Goal: Task Accomplishment & Management: Use online tool/utility

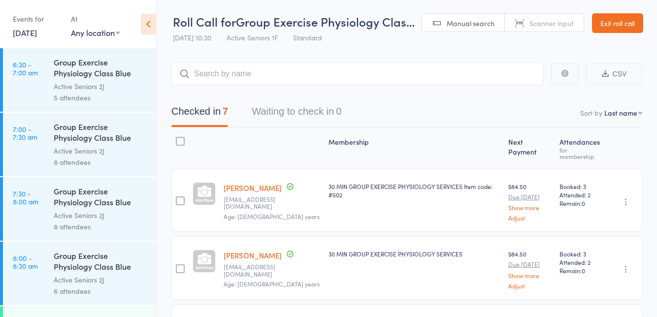
click at [35, 33] on link "16 Sep, 2025" at bounding box center [25, 32] width 24 height 11
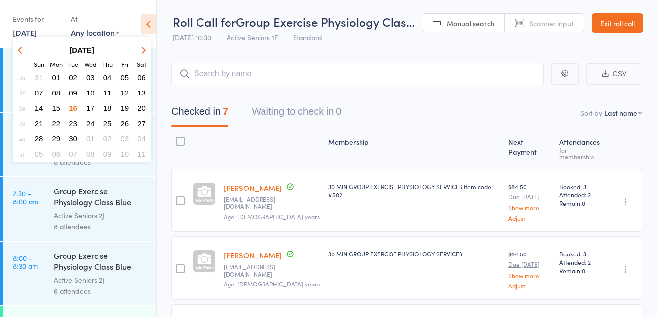
click at [96, 108] on button "17" at bounding box center [90, 107] width 15 height 13
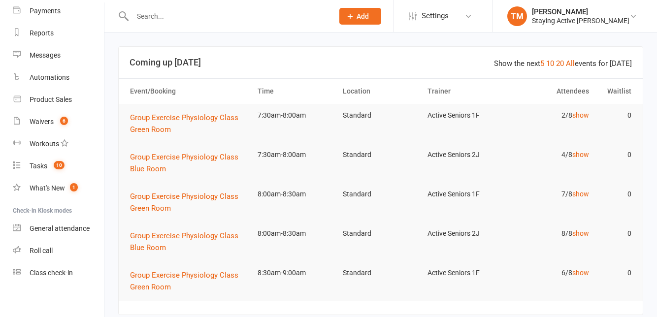
scroll to position [112, 0]
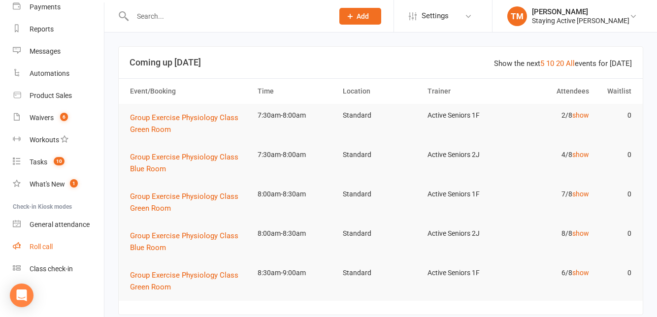
click at [61, 242] on link "Roll call" at bounding box center [58, 247] width 91 height 22
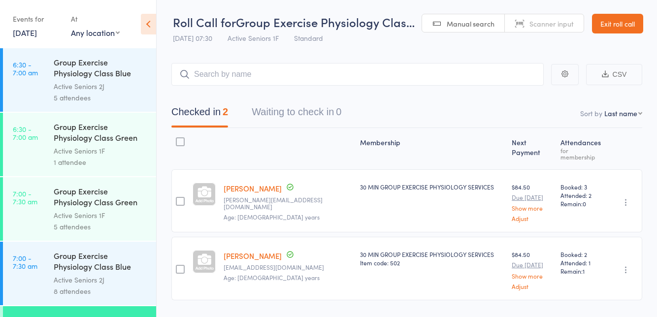
click at [407, 101] on nav "Checked in 2 Waiting to check in 0" at bounding box center [407, 114] width 494 height 26
click at [151, 26] on icon at bounding box center [148, 24] width 15 height 21
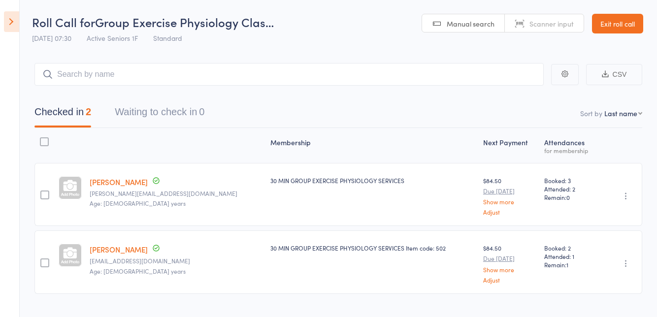
click at [10, 31] on icon at bounding box center [11, 21] width 15 height 21
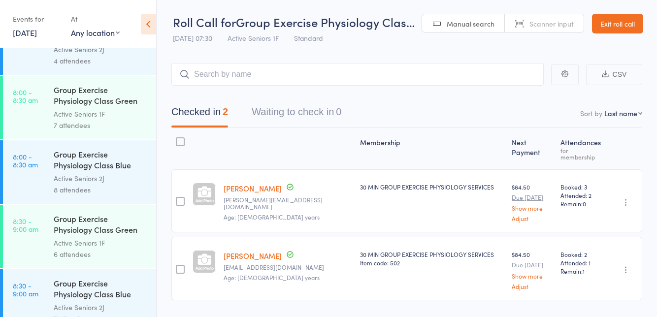
scroll to position [358, 0]
click at [35, 120] on link "8:00 - 8:30 am Group Exercise Physiology Class Green Room Active Seniors 1F 7 a…" at bounding box center [79, 109] width 153 height 64
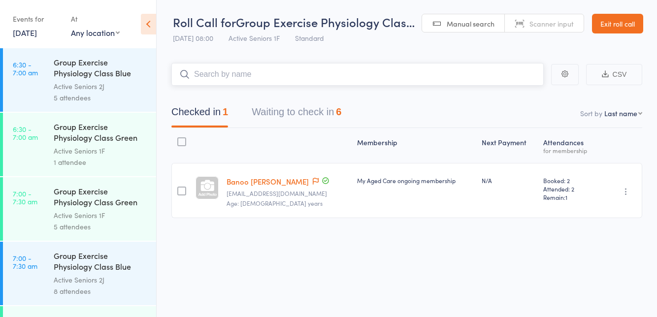
click at [395, 113] on nav "Checked in 1 Waiting to check in 6" at bounding box center [407, 114] width 494 height 26
click at [153, 32] on icon at bounding box center [148, 24] width 15 height 21
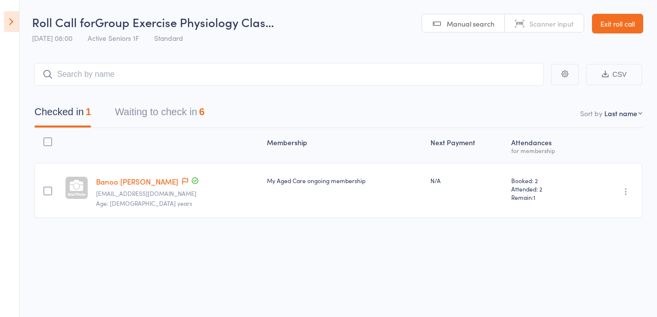
click at [192, 116] on button "Waiting to check in 6" at bounding box center [160, 114] width 90 height 26
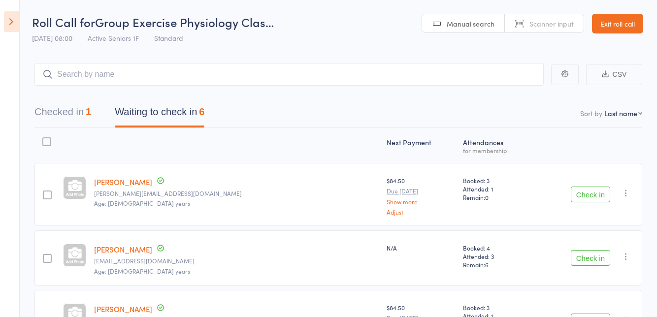
click at [599, 196] on button "Check in" at bounding box center [590, 195] width 39 height 16
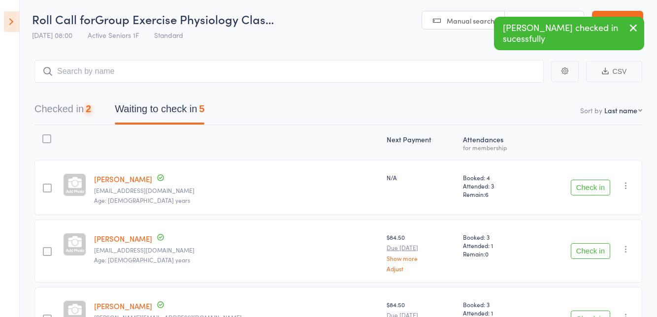
scroll to position [48, 0]
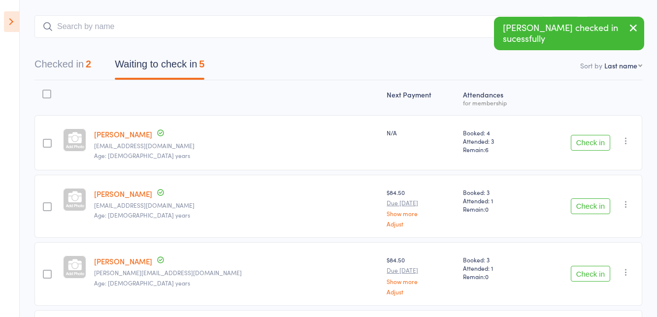
click at [587, 209] on button "Check in" at bounding box center [590, 206] width 39 height 16
click at [581, 275] on button "Check in" at bounding box center [590, 274] width 39 height 16
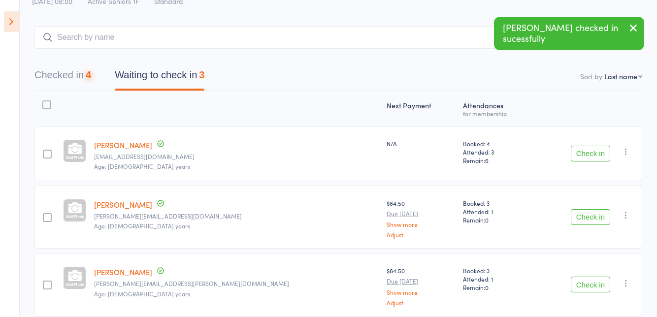
click at [585, 219] on button "Check in" at bounding box center [590, 217] width 39 height 16
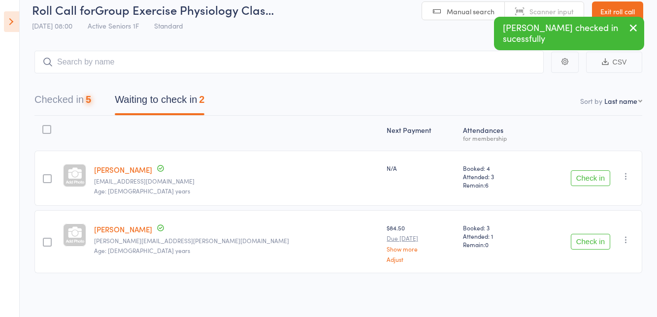
scroll to position [0, 0]
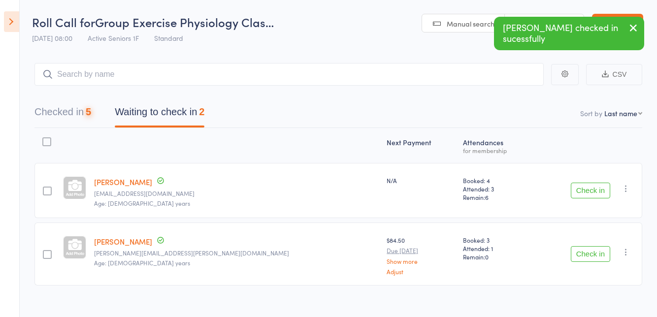
click at [582, 255] on button "Check in" at bounding box center [590, 254] width 39 height 16
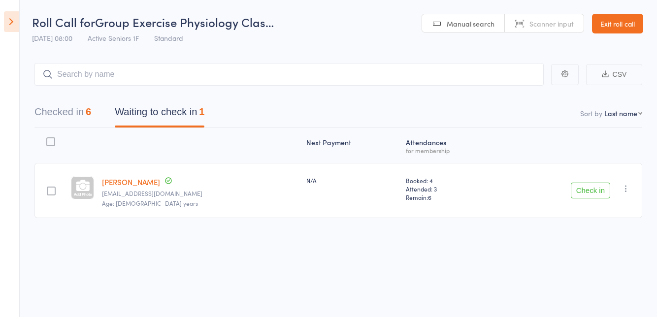
click at [585, 188] on button "Check in" at bounding box center [590, 191] width 39 height 16
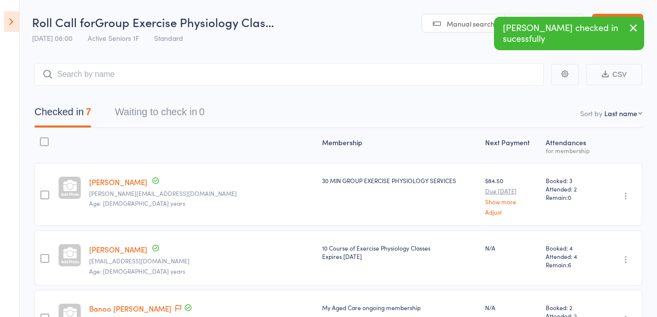
click at [6, 28] on icon at bounding box center [11, 21] width 15 height 21
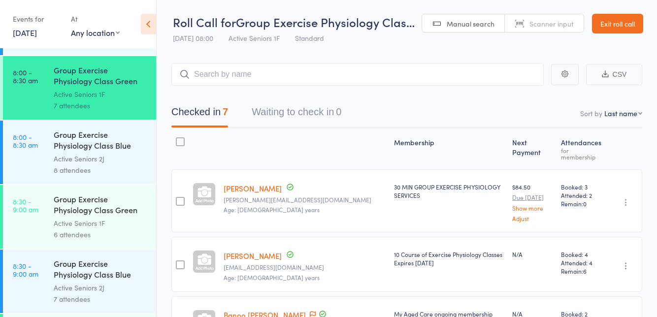
scroll to position [379, 0]
click at [23, 218] on link "8:30 - 9:00 am Group Exercise Physiology Class Green Room Active Seniors 1F 6 a…" at bounding box center [79, 218] width 153 height 64
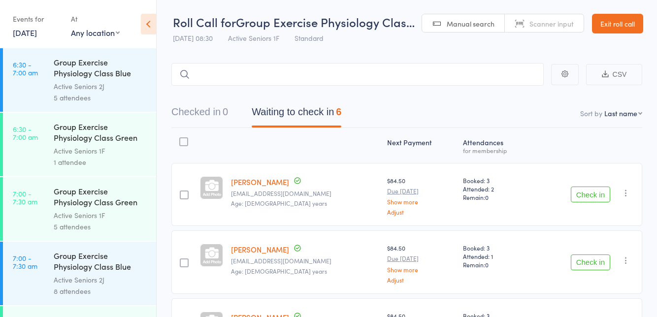
type input "I"
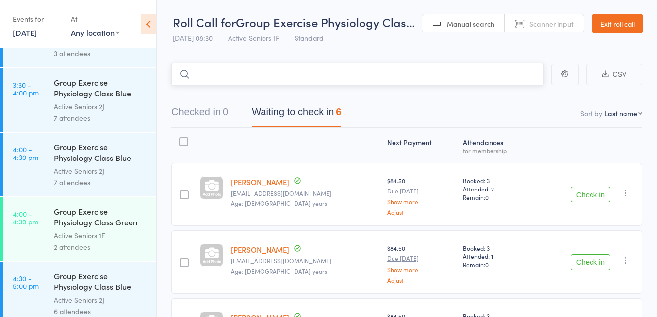
scroll to position [1988, 0]
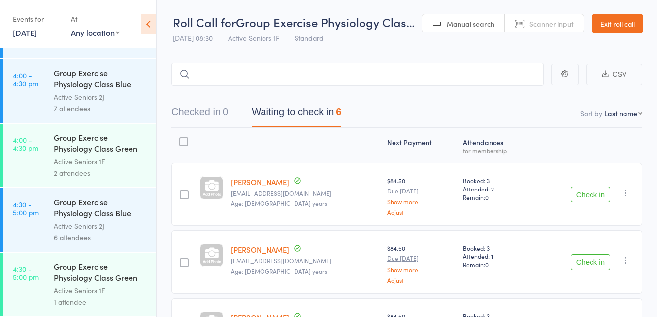
click at [280, 312] on link "[PERSON_NAME]" at bounding box center [260, 317] width 58 height 10
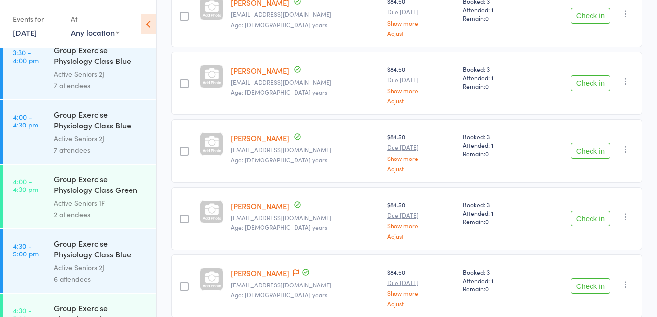
scroll to position [246, 0]
click at [106, 317] on div "Group Exercise Physiology Class Green Room" at bounding box center [101, 314] width 94 height 24
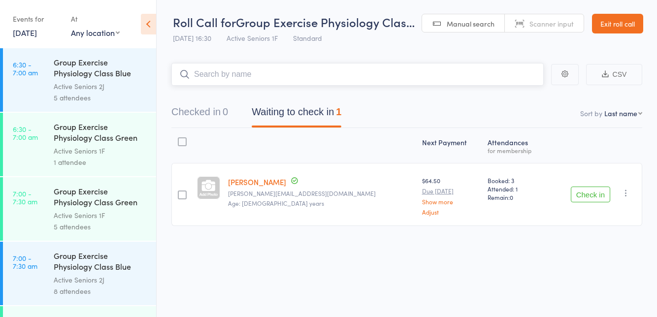
type input "4"
click at [382, 46] on div "Roll Call for Group Exercise Physiology Clas… 17 Sep 16:30 Active Seniors 1F St…" at bounding box center [294, 31] width 242 height 34
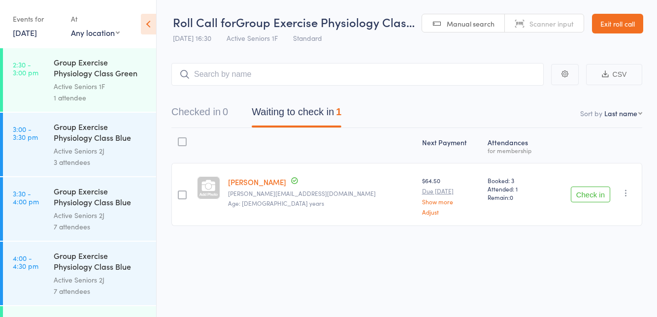
scroll to position [1947, 0]
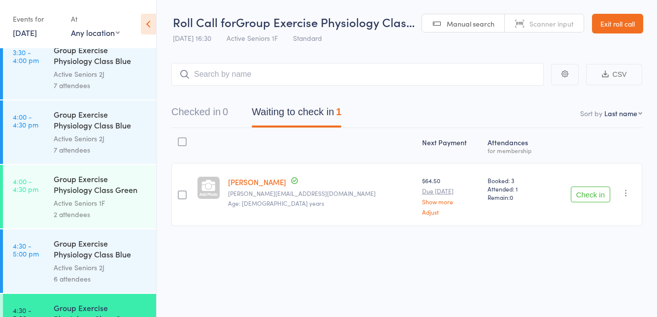
click at [105, 208] on div "Active Seniors 1F" at bounding box center [101, 202] width 94 height 11
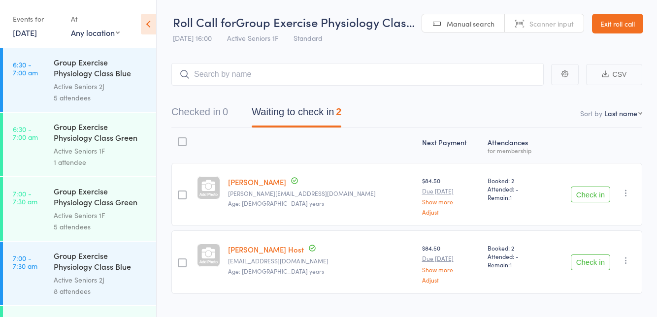
click at [362, 45] on div "Roll Call for Group Exercise Physiology Clas… 17 Sep 16:00 Active Seniors 1F St…" at bounding box center [294, 31] width 242 height 34
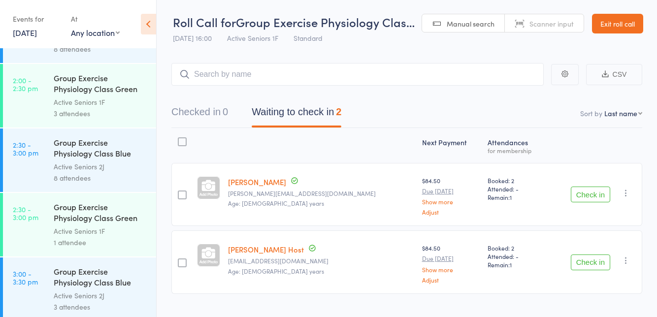
scroll to position [1659, 0]
click at [120, 234] on div "Active Seniors 1F" at bounding box center [101, 232] width 94 height 11
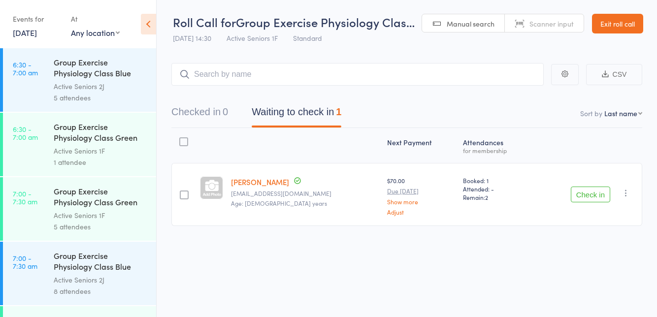
click at [388, 43] on div "Roll Call for Group Exercise Physiology Clas… 17 Sep 14:30 Active Seniors 1F St…" at bounding box center [294, 31] width 242 height 34
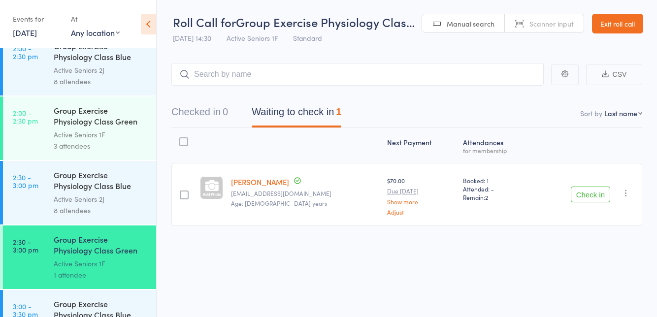
scroll to position [1604, 0]
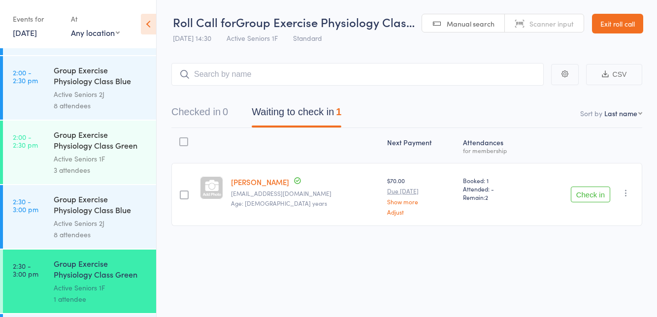
click at [126, 164] on div "3 attendees" at bounding box center [101, 169] width 94 height 11
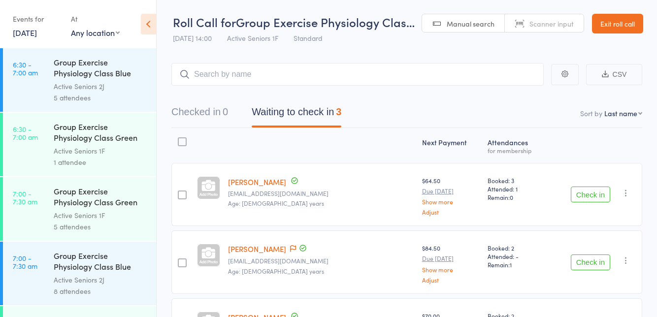
click at [472, 58] on main "CSV Checked in 0 Waiting to check in 3 Sort by Last name First name Last name B…" at bounding box center [407, 226] width 500 height 357
click at [623, 28] on link "Exit roll call" at bounding box center [617, 24] width 51 height 20
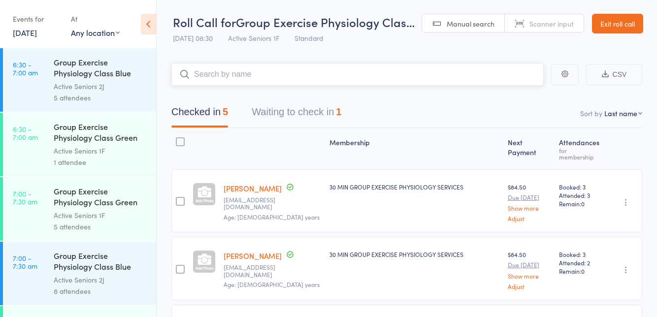
click at [327, 115] on button "Waiting to check in 1" at bounding box center [297, 114] width 90 height 26
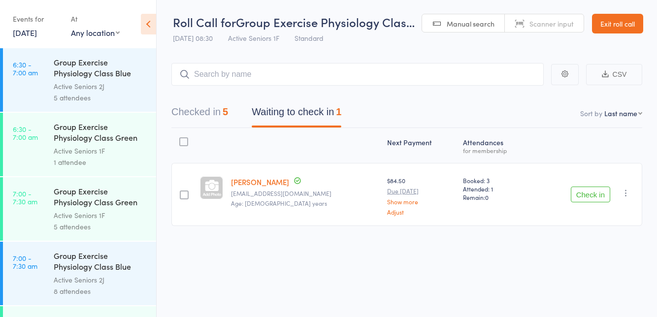
click at [355, 48] on div "Roll Call for Group Exercise Physiology Clas… 17 Sep 08:30 Active Seniors 1F St…" at bounding box center [294, 31] width 242 height 34
click at [216, 116] on button "Checked in 5" at bounding box center [199, 114] width 57 height 26
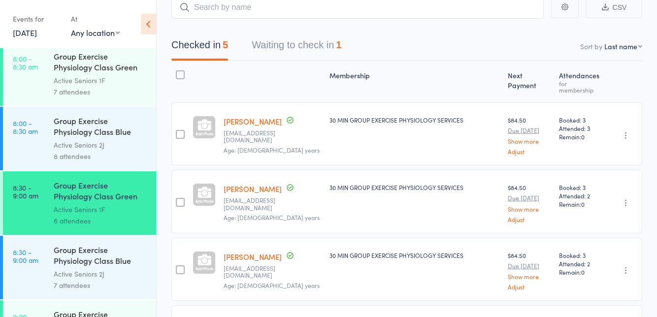
scroll to position [394, 0]
click at [97, 262] on div "Group Exercise Physiology Class Blue Room" at bounding box center [101, 255] width 94 height 24
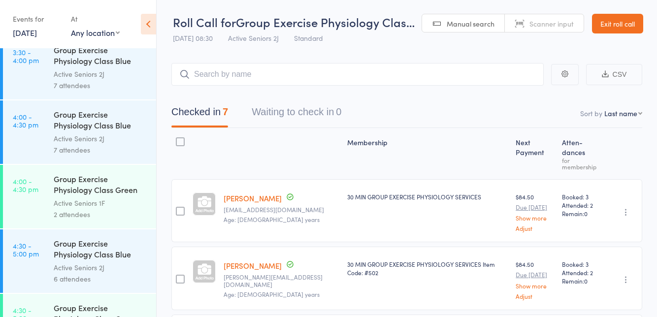
click at [254, 260] on link "[PERSON_NAME]" at bounding box center [252, 265] width 58 height 10
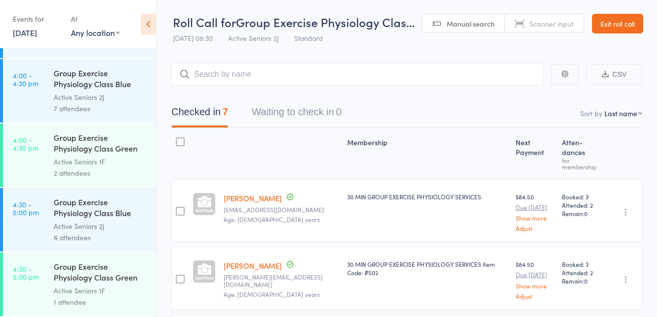
click at [633, 23] on link "Exit roll call" at bounding box center [617, 24] width 51 height 20
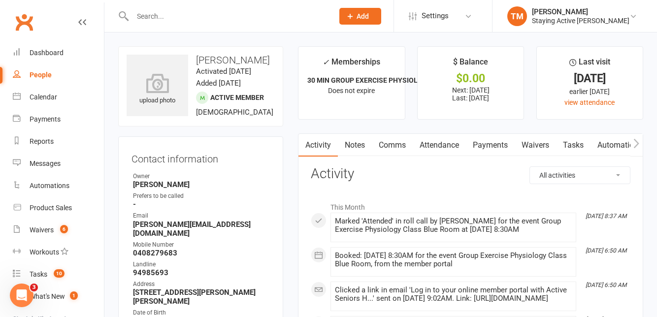
click at [310, 14] on input "text" at bounding box center [227, 16] width 197 height 14
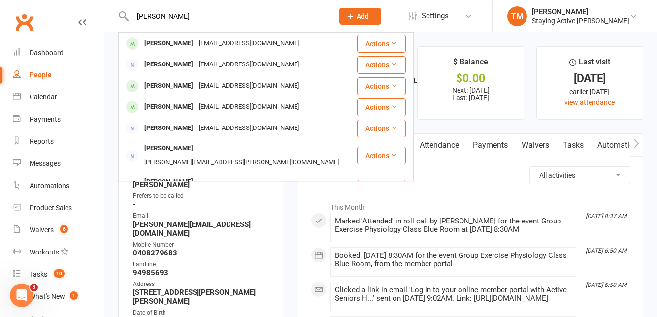
type input "[PERSON_NAME]"
click at [167, 41] on div "[PERSON_NAME]" at bounding box center [168, 43] width 55 height 14
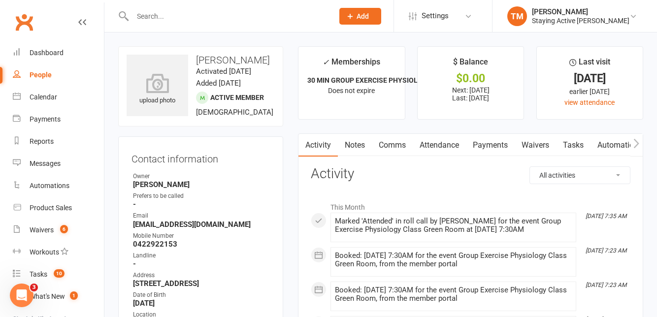
click at [495, 143] on link "Payments" at bounding box center [490, 145] width 49 height 23
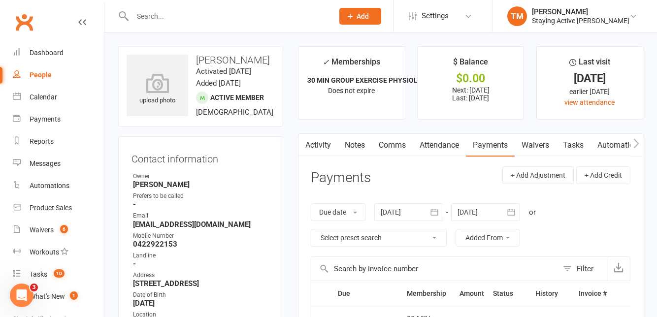
click at [355, 149] on link "Notes" at bounding box center [355, 145] width 34 height 23
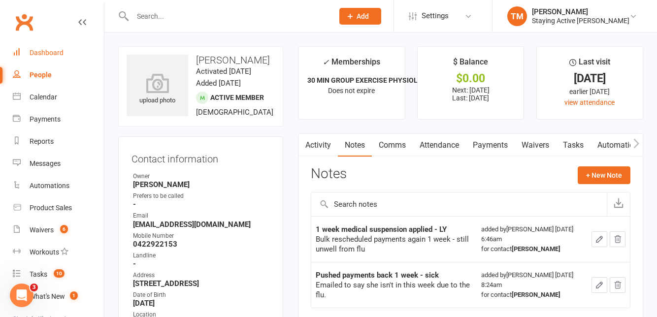
click at [58, 61] on link "Dashboard" at bounding box center [58, 53] width 91 height 22
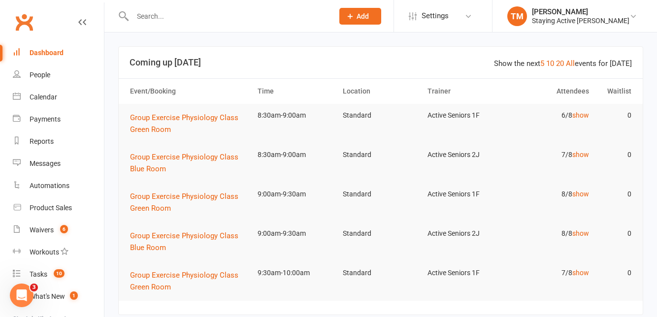
click at [326, 17] on input "text" at bounding box center [227, 16] width 197 height 14
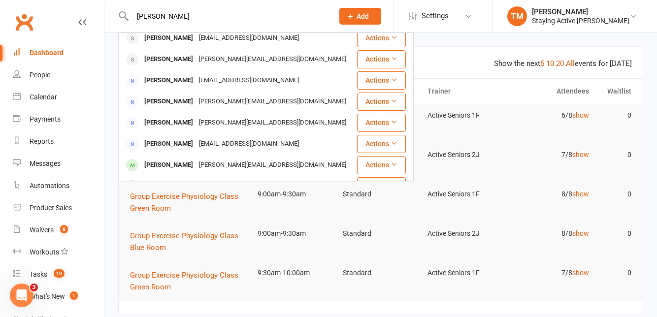
scroll to position [125, 0]
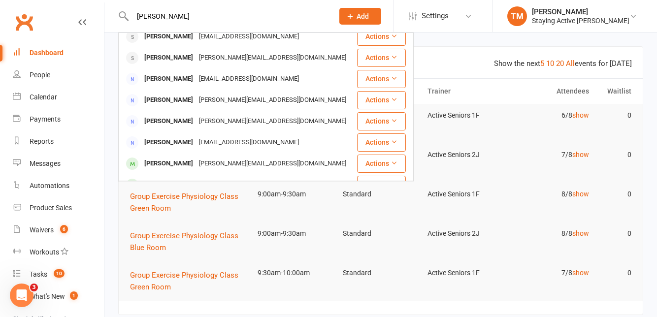
type input "Roby"
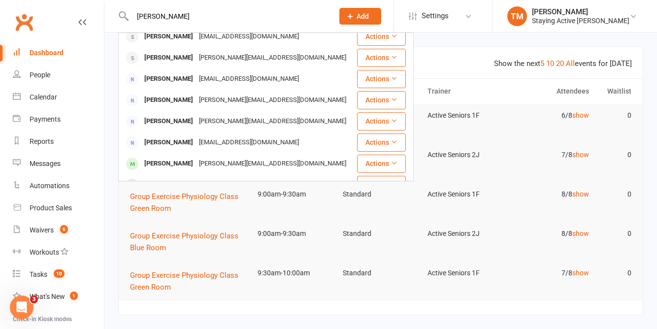
click at [160, 157] on div "[PERSON_NAME]" at bounding box center [168, 164] width 55 height 14
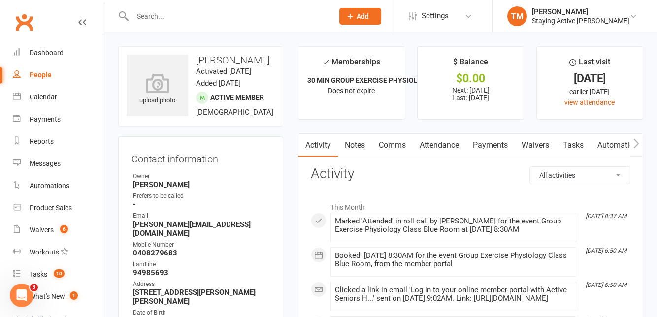
click at [492, 142] on link "Payments" at bounding box center [490, 145] width 49 height 23
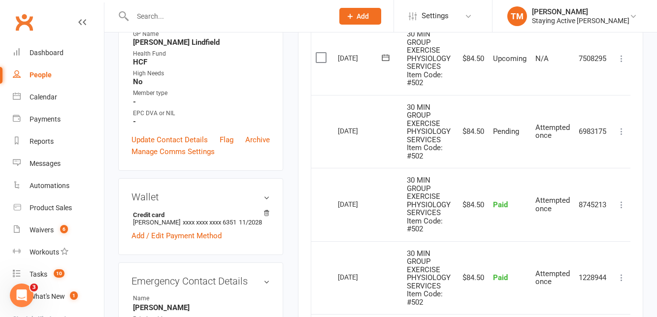
scroll to position [355, 0]
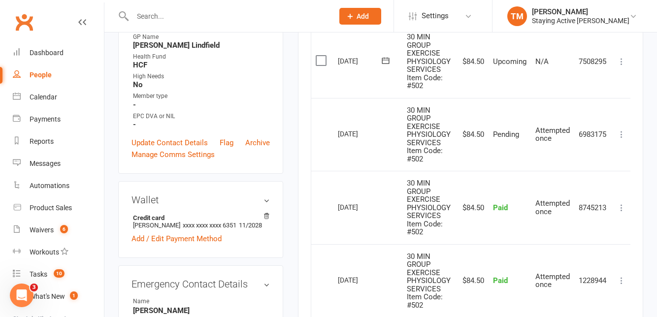
click at [621, 208] on icon at bounding box center [621, 208] width 10 height 10
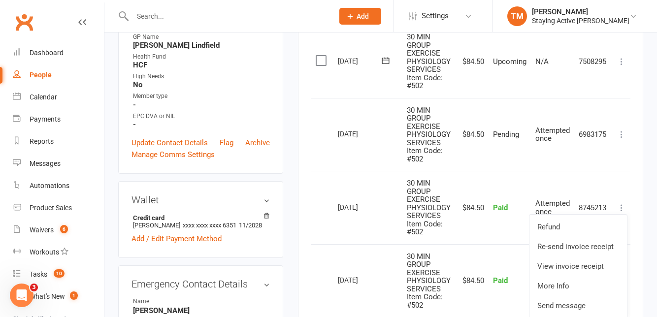
scroll to position [351, 0]
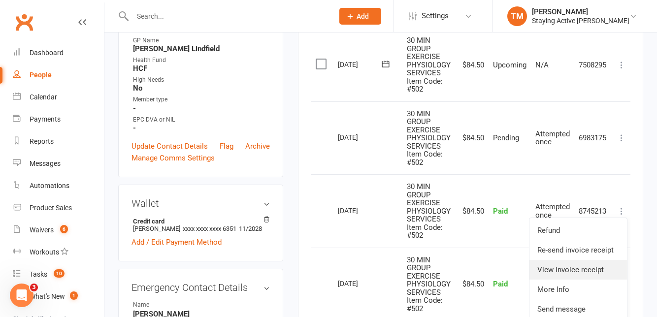
click at [603, 270] on link "View invoice receipt" at bounding box center [577, 270] width 97 height 20
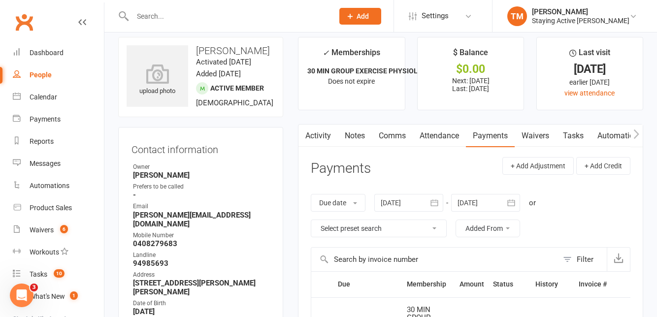
scroll to position [0, 0]
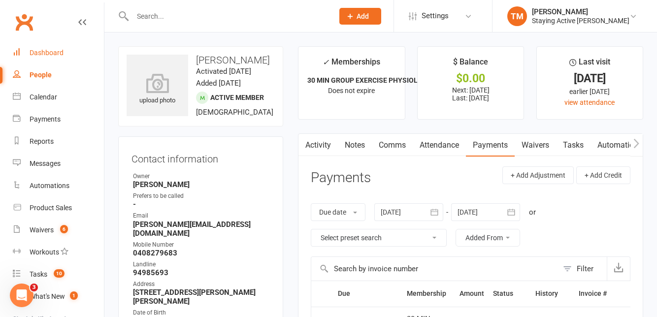
click at [52, 56] on div "Dashboard" at bounding box center [47, 53] width 34 height 8
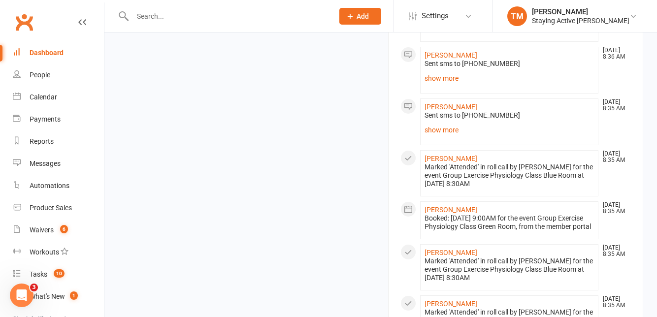
scroll to position [1150, 0]
click at [448, 86] on link "show more" at bounding box center [508, 79] width 169 height 14
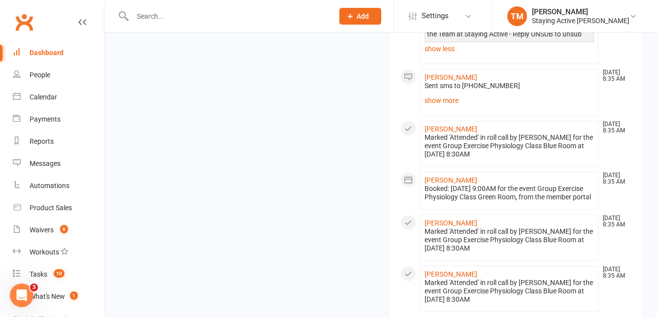
scroll to position [1239, 0]
click at [440, 107] on link "show more" at bounding box center [508, 100] width 169 height 14
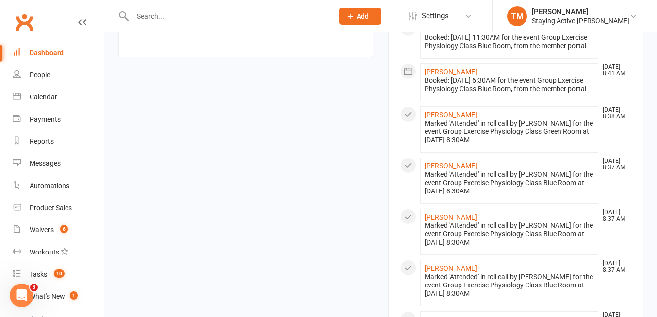
scroll to position [630, 0]
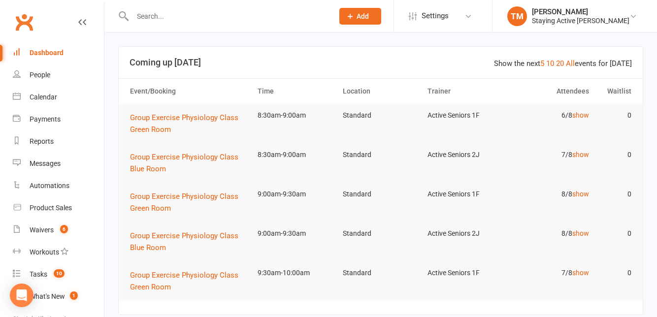
click at [631, 26] on link "TM [PERSON_NAME] Staying Active [PERSON_NAME]" at bounding box center [574, 16] width 135 height 20
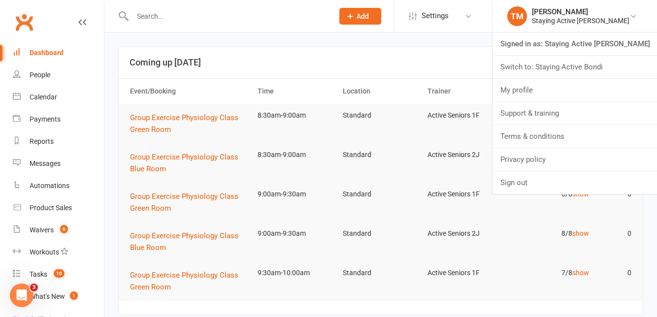
click at [25, 291] on icon "Open Intercom Messenger" at bounding box center [22, 295] width 16 height 16
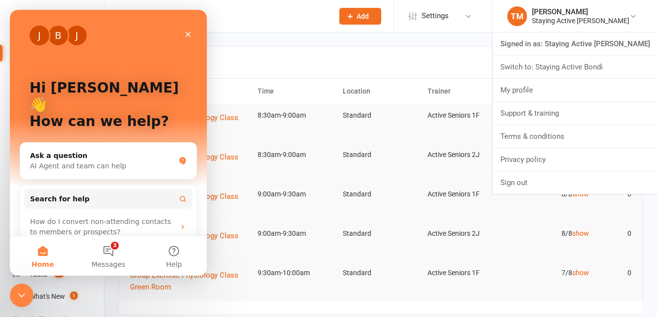
click at [113, 251] on button "3 Messages" at bounding box center [107, 255] width 65 height 39
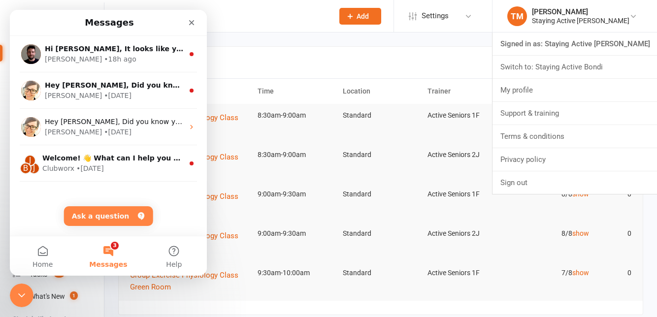
click at [194, 23] on icon "Close" at bounding box center [192, 23] width 8 height 8
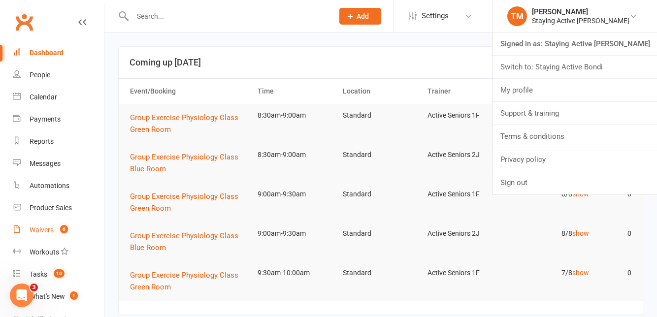
click at [43, 230] on div "Waivers" at bounding box center [42, 230] width 24 height 8
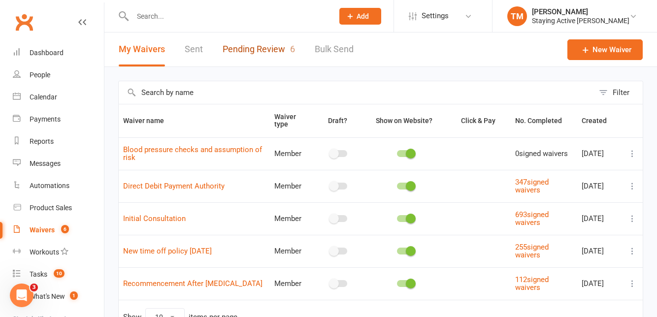
click at [235, 53] on link "Pending Review 6" at bounding box center [259, 49] width 72 height 34
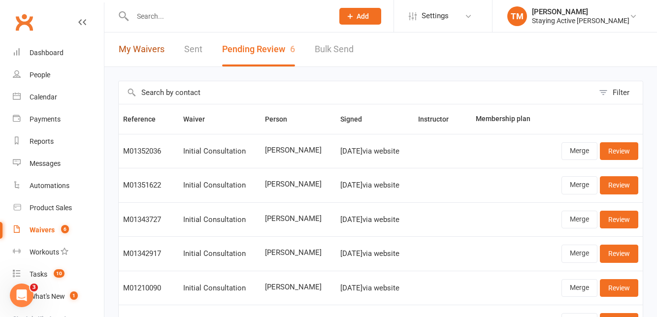
click at [140, 48] on link "My Waivers" at bounding box center [142, 49] width 46 height 34
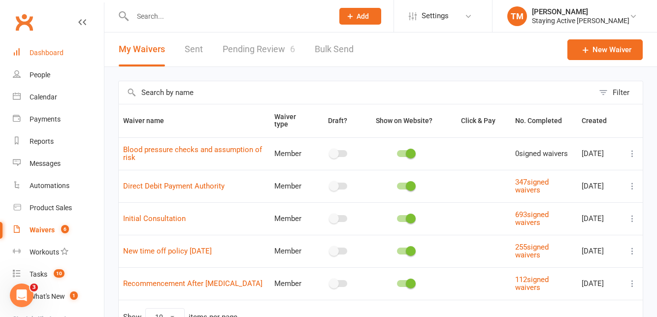
click at [46, 56] on div "Dashboard" at bounding box center [47, 53] width 34 height 8
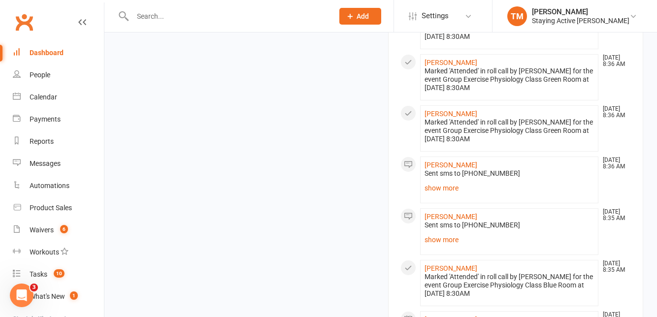
scroll to position [1041, 0]
click at [449, 196] on link "show more" at bounding box center [508, 189] width 169 height 14
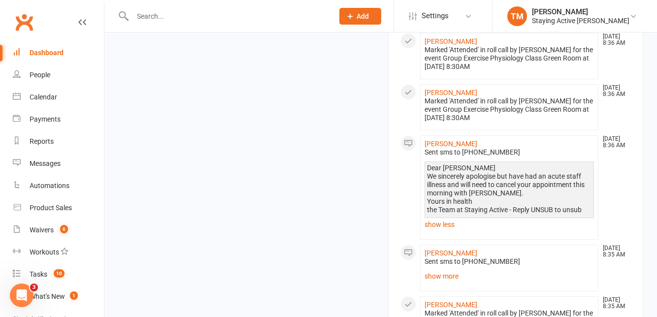
scroll to position [1064, 0]
click at [451, 282] on link "show more" at bounding box center [508, 275] width 169 height 14
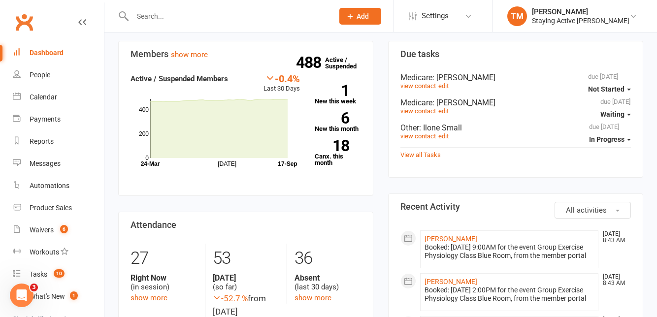
scroll to position [337, 0]
click at [38, 59] on link "Dashboard" at bounding box center [58, 53] width 91 height 22
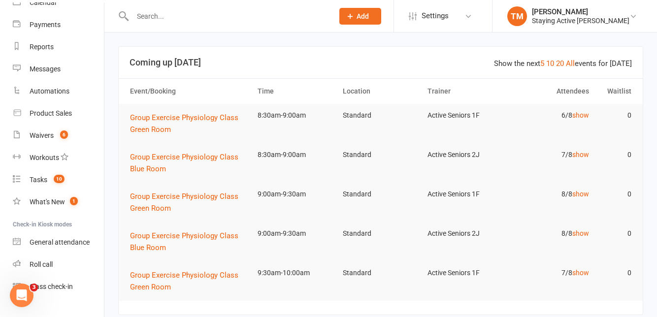
scroll to position [95, 0]
click at [34, 137] on div "Waivers" at bounding box center [42, 135] width 24 height 8
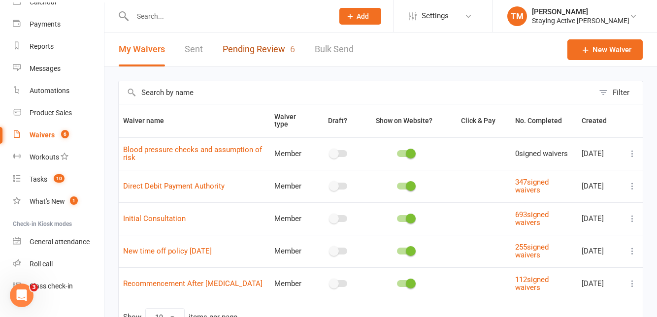
click at [247, 53] on link "Pending Review 6" at bounding box center [259, 49] width 72 height 34
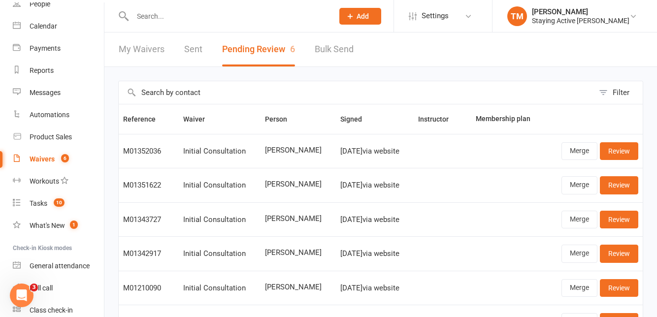
scroll to position [95, 0]
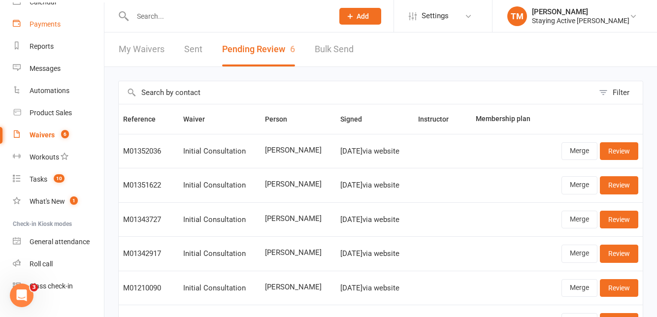
click at [27, 34] on link "Payments" at bounding box center [58, 24] width 91 height 22
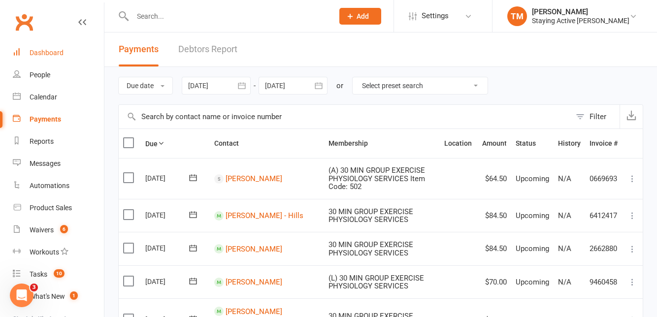
click at [20, 52] on icon at bounding box center [17, 52] width 8 height 8
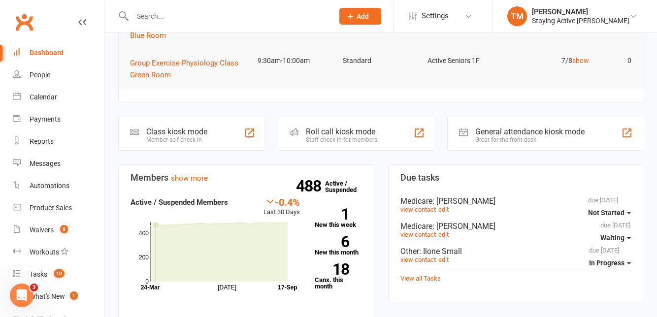
scroll to position [224, 0]
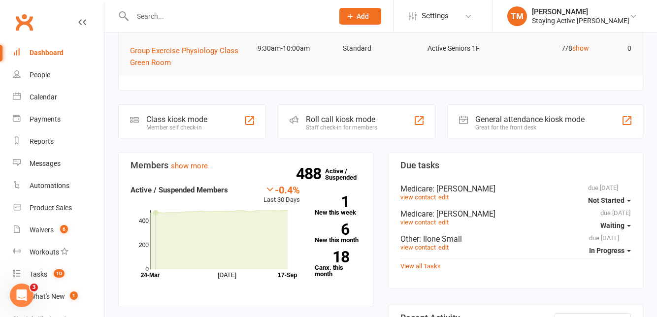
click at [391, 123] on div "Roll call kiosk mode Staff check-in for members" at bounding box center [357, 121] width 158 height 34
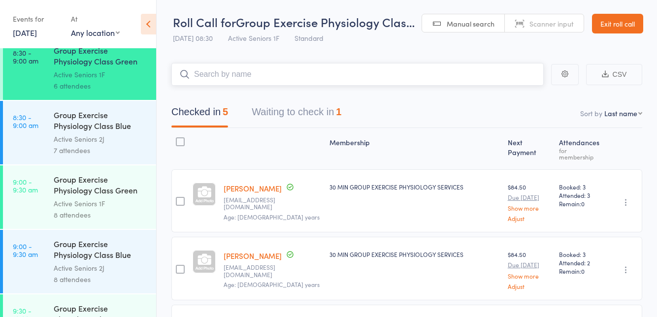
scroll to position [529, 0]
click at [53, 206] on link "9:00 - 9:30 am Group Exercise Physiology Class Green Room Active Seniors 1F 8 a…" at bounding box center [79, 196] width 153 height 64
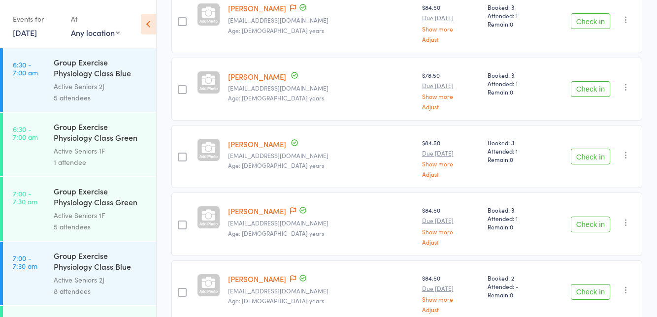
scroll to position [377, 0]
click at [255, 210] on link "NICHOLAS Sideroudakis" at bounding box center [257, 210] width 58 height 10
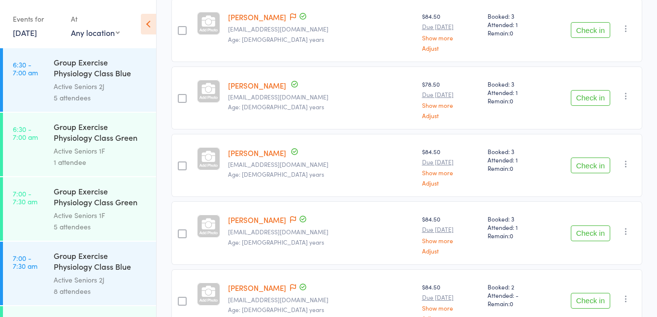
click at [290, 285] on icon at bounding box center [293, 287] width 6 height 7
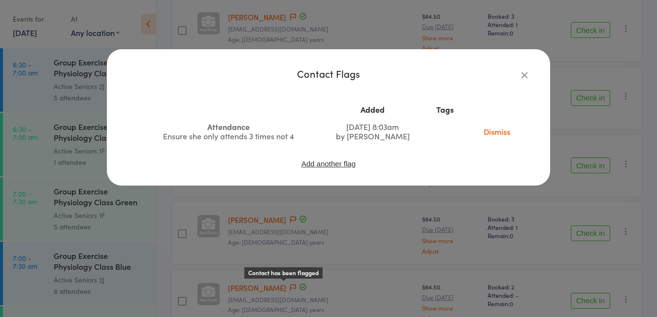
click at [326, 314] on div "Contact Flags Added Tags Attendance Ensure she only attends 3 times not 4 Aug 8…" at bounding box center [328, 158] width 657 height 317
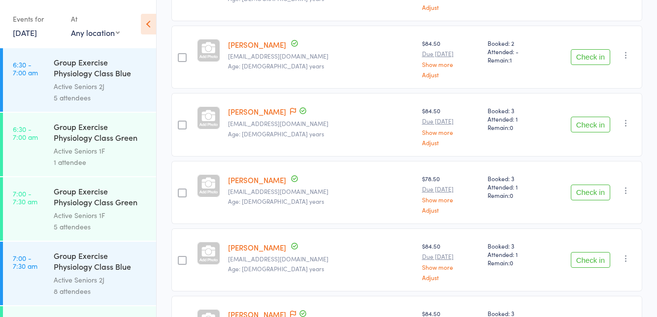
scroll to position [272, 0]
click at [290, 112] on icon at bounding box center [293, 111] width 6 height 7
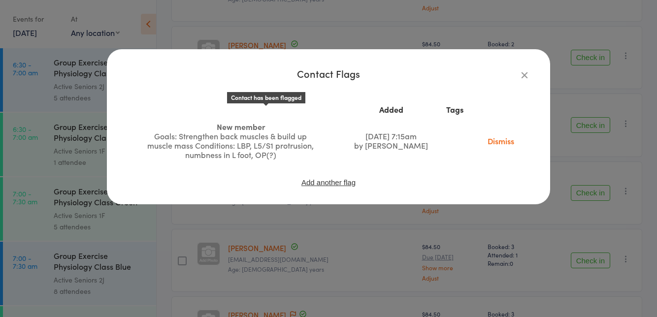
click at [507, 146] on link "Dismiss" at bounding box center [500, 140] width 41 height 11
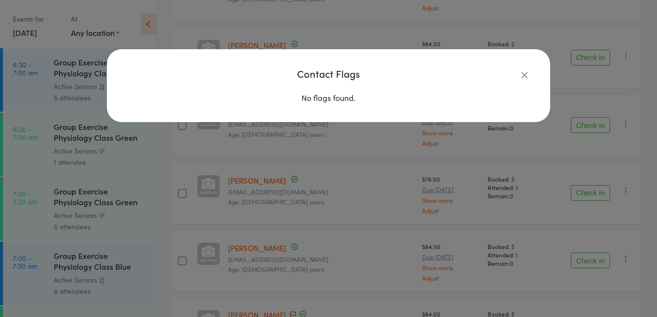
click at [351, 214] on div "Contact Flags No flags found." at bounding box center [328, 158] width 657 height 317
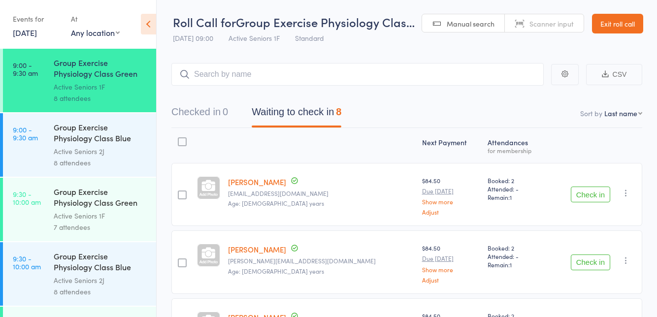
scroll to position [643, 0]
click at [55, 212] on div "Active Seniors 1F" at bounding box center [101, 216] width 94 height 11
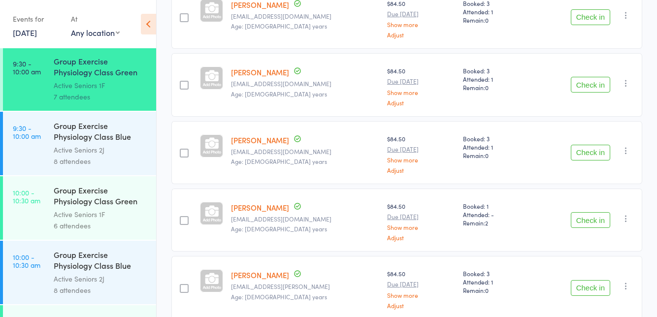
scroll to position [775, 0]
click at [86, 219] on div "Active Seniors 1F" at bounding box center [101, 214] width 94 height 11
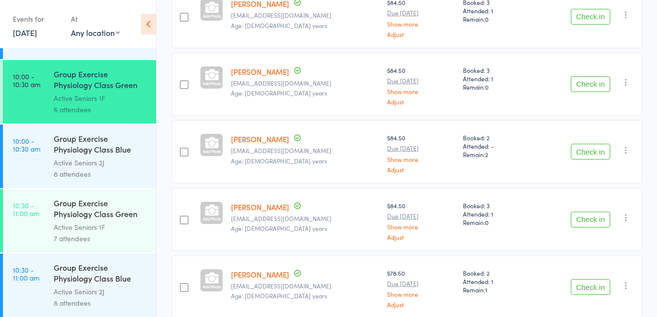
scroll to position [896, 0]
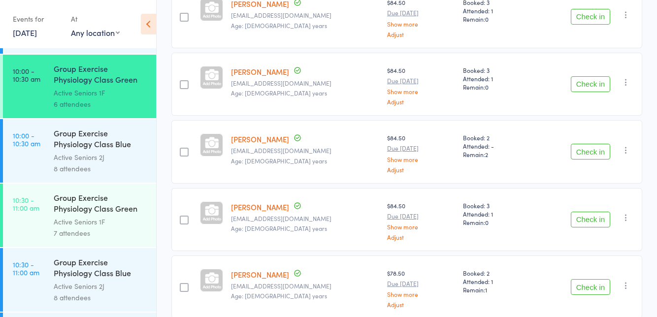
click at [71, 251] on div "Group Exercise Physiology Class Blue Room Active Seniors 2J 8 attendees" at bounding box center [105, 280] width 102 height 64
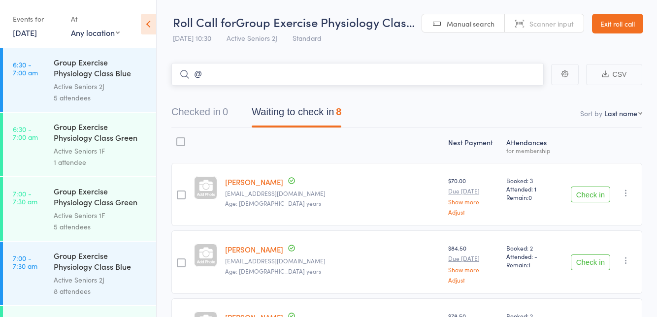
type input "@"
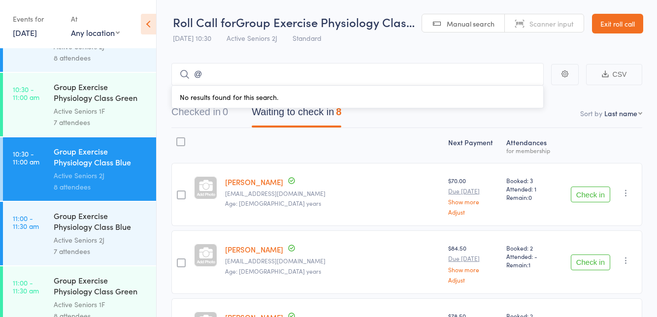
scroll to position [1006, 0]
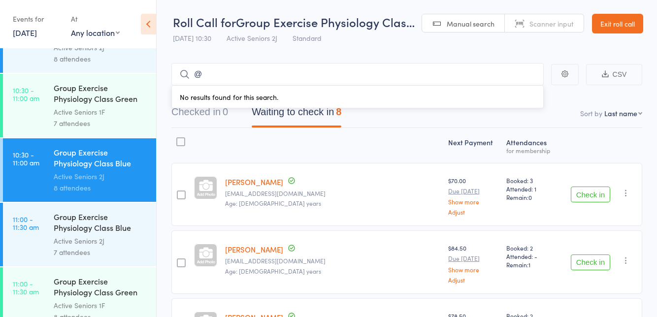
click at [71, 124] on div "7 attendees" at bounding box center [101, 123] width 94 height 11
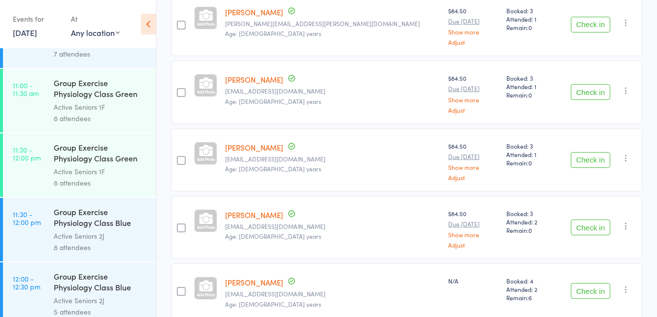
scroll to position [1204, 0]
click at [74, 119] on div "8 attendees" at bounding box center [101, 118] width 94 height 11
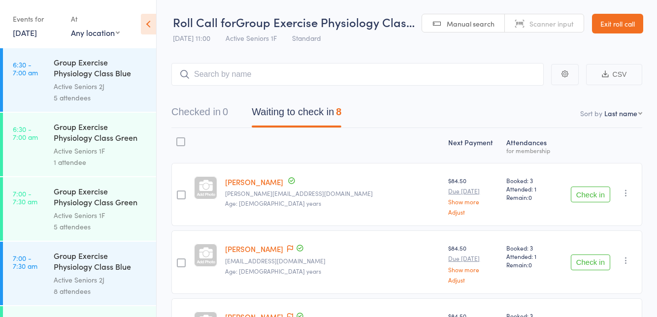
click at [527, 47] on header "Roll Call for Group Exercise Physiology Clas… 17 Sep 11:00 Active Seniors 1F St…" at bounding box center [407, 24] width 500 height 48
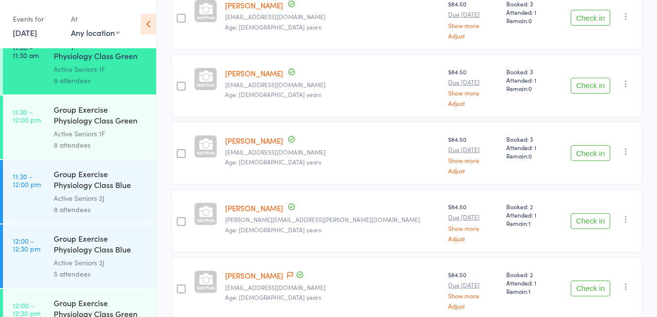
scroll to position [1245, 0]
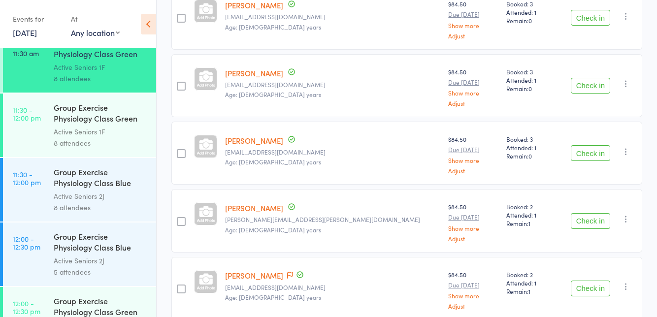
click at [66, 126] on div "Active Seniors 1F" at bounding box center [101, 131] width 94 height 11
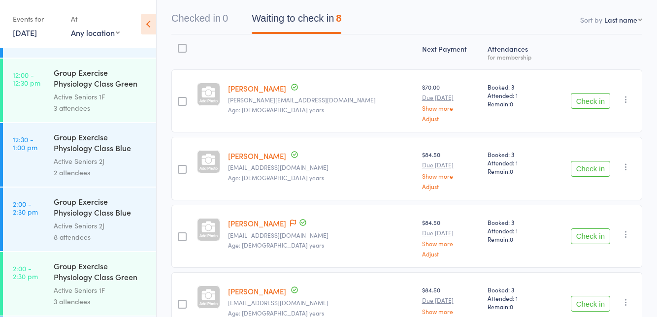
scroll to position [1474, 0]
click at [77, 109] on div "3 attendees" at bounding box center [101, 106] width 94 height 11
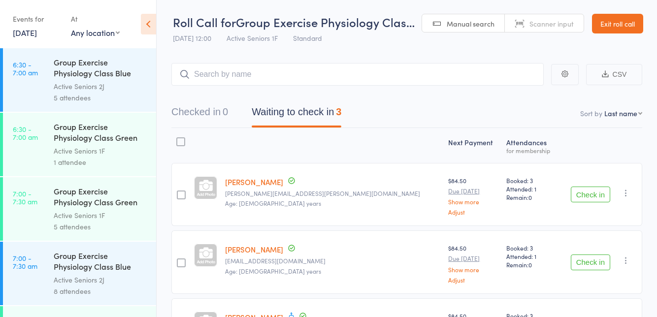
click at [521, 54] on main "CSV Checked in 0 Waiting to check in 3 Sort by Last name First name Last name B…" at bounding box center [407, 226] width 500 height 357
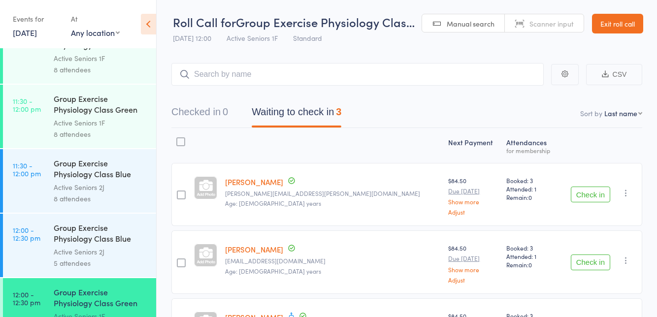
click at [25, 36] on link "17 Sep, 2025" at bounding box center [25, 32] width 24 height 11
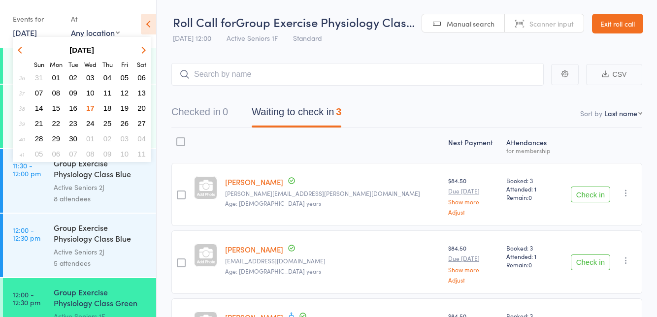
click at [125, 112] on button "19" at bounding box center [124, 107] width 15 height 13
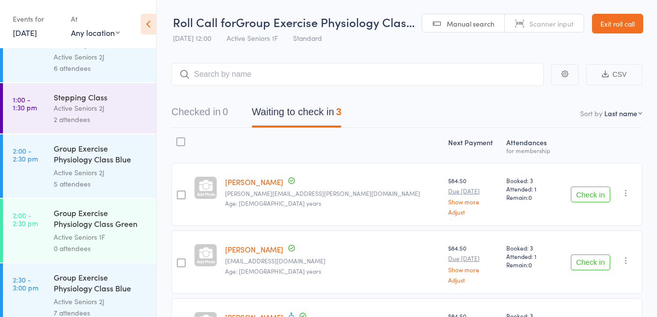
scroll to position [1562, 0]
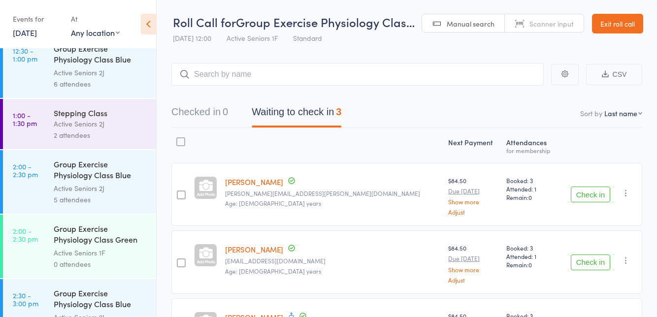
click at [60, 128] on div "Active Seniors 2J" at bounding box center [101, 123] width 94 height 11
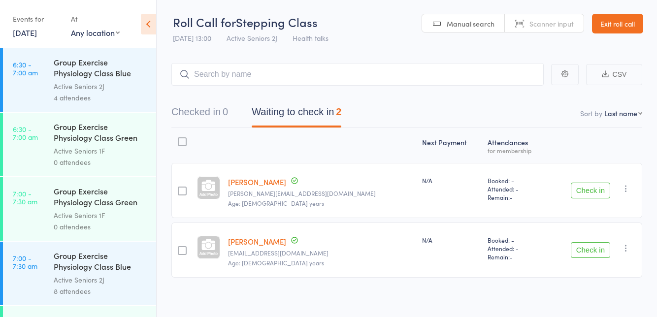
click at [613, 27] on link "Exit roll call" at bounding box center [617, 24] width 51 height 20
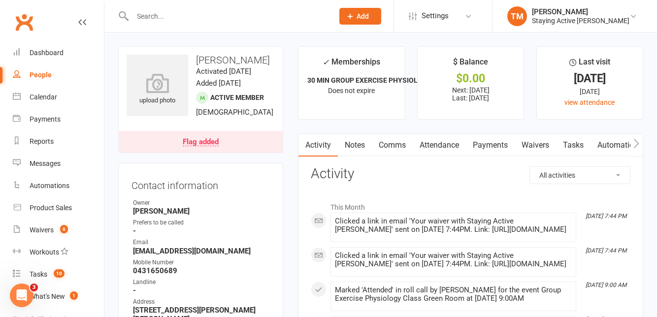
click at [236, 0] on div at bounding box center [222, 16] width 208 height 32
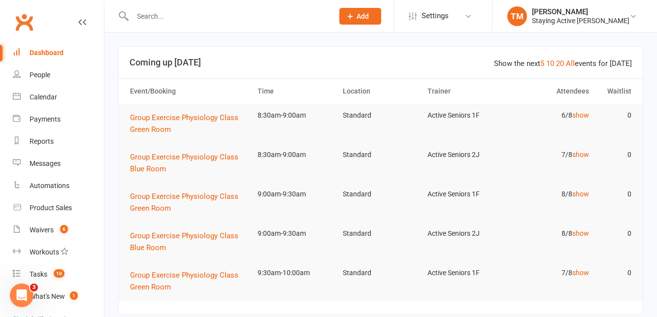
click at [566, 24] on div "Staying Active [PERSON_NAME]" at bounding box center [580, 20] width 97 height 9
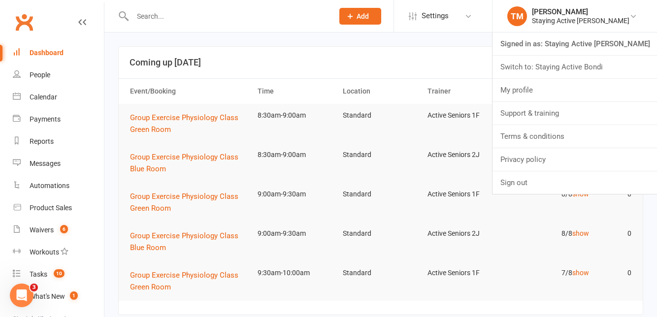
click at [152, 65] on h3 "Coming up [DATE]" at bounding box center [380, 63] width 502 height 10
